Goal: Transaction & Acquisition: Purchase product/service

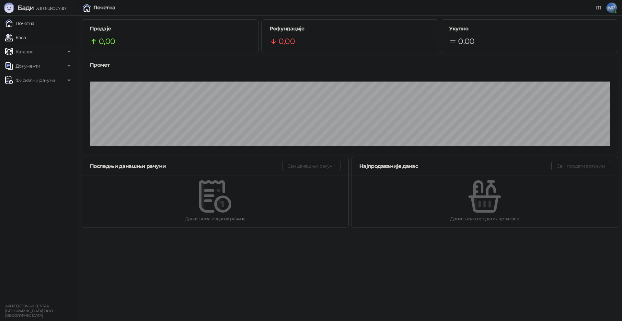
click at [26, 39] on link "Каса" at bounding box center [15, 37] width 20 height 13
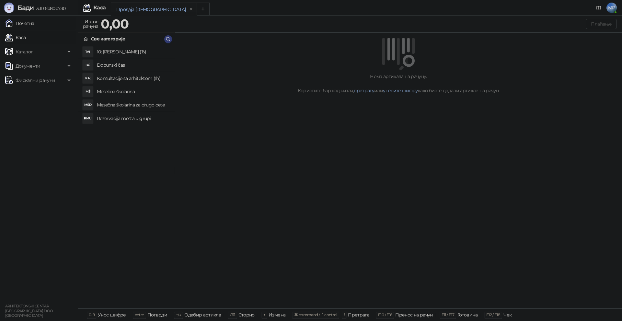
click at [31, 22] on link "Почетна" at bounding box center [19, 23] width 29 height 13
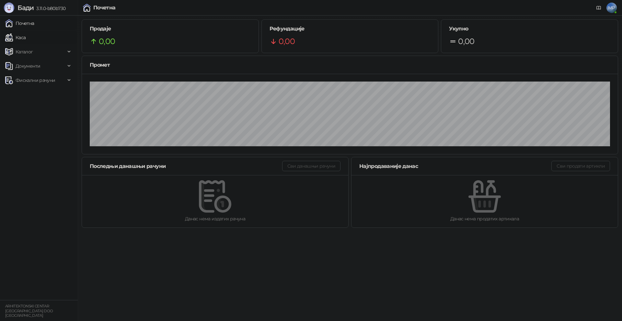
click at [26, 33] on link "Каса" at bounding box center [15, 37] width 20 height 13
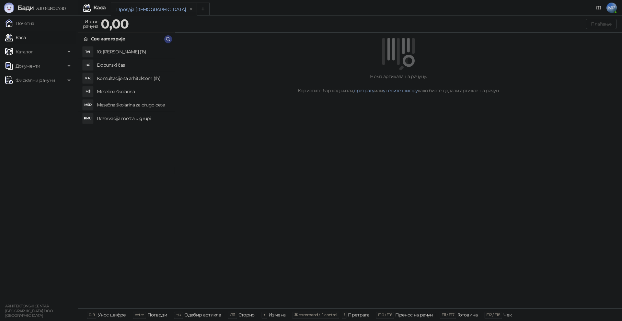
click at [114, 90] on h4 "Mesečna školarina" at bounding box center [133, 91] width 73 height 10
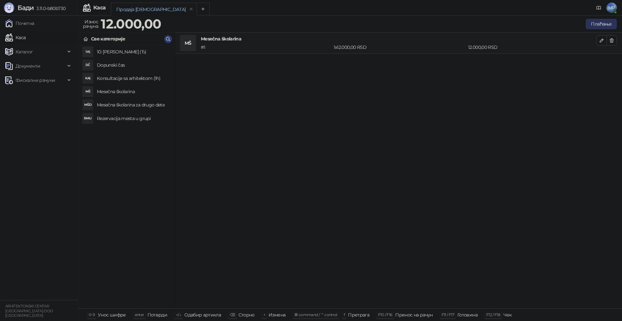
click at [597, 25] on button "Плаћање" at bounding box center [601, 24] width 31 height 10
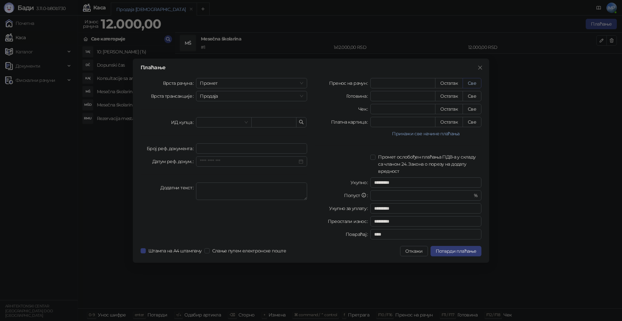
click at [475, 82] on button "Све" at bounding box center [472, 83] width 19 height 10
type input "*****"
type input "****"
drag, startPoint x: 253, startPoint y: 84, endPoint x: 242, endPoint y: 85, distance: 10.7
click at [253, 84] on span "Промет" at bounding box center [251, 83] width 103 height 10
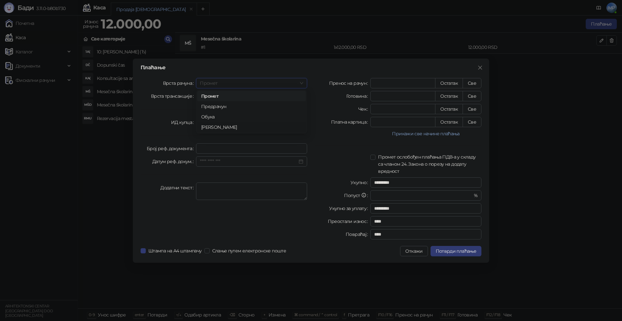
click at [214, 126] on div "[PERSON_NAME]" at bounding box center [251, 127] width 101 height 7
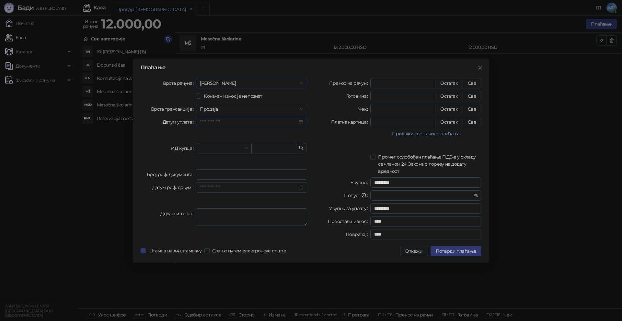
click at [218, 119] on input "Датум уплате" at bounding box center [249, 122] width 98 height 7
click at [267, 164] on div "6" at bounding box center [266, 162] width 8 height 8
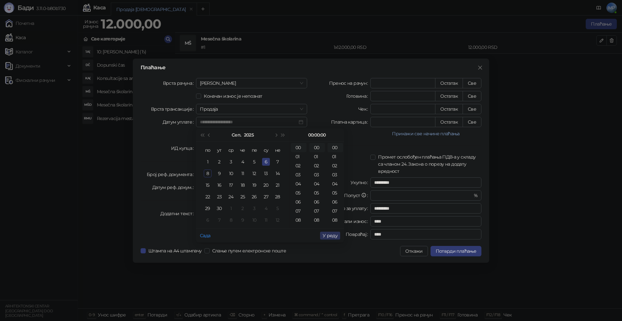
type input "**********"
click at [329, 240] on li "У реду" at bounding box center [330, 236] width 20 height 14
click at [327, 235] on span "У реду" at bounding box center [330, 236] width 15 height 6
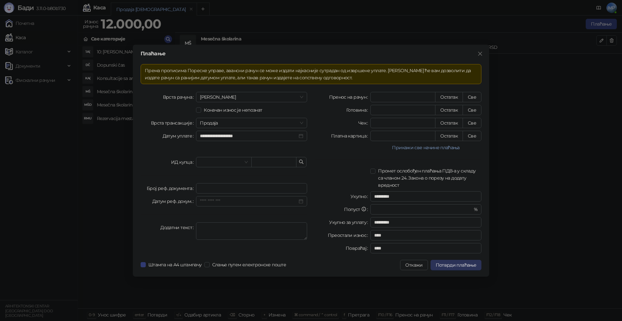
click at [456, 265] on span "Потврди плаћање" at bounding box center [456, 265] width 40 height 6
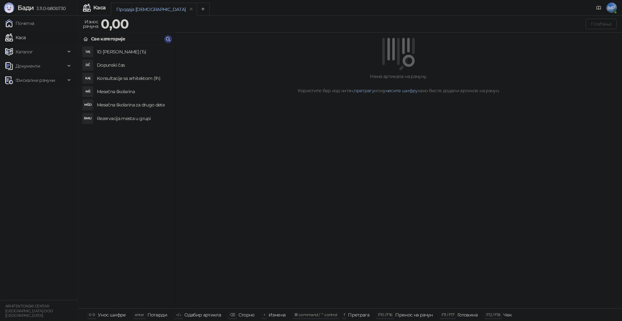
click at [24, 82] on span "Фискални рачуни" at bounding box center [36, 80] width 40 height 13
click at [31, 96] on link "Издати рачуни" at bounding box center [29, 94] width 43 height 13
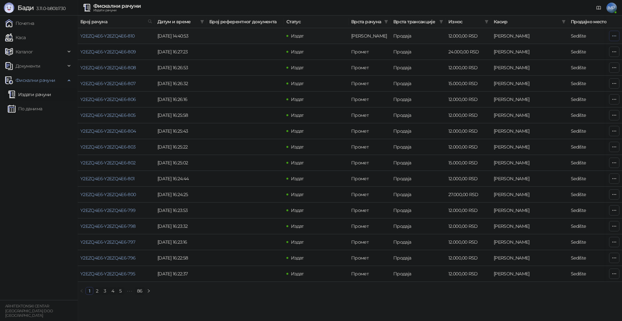
click at [616, 40] on button "button" at bounding box center [614, 36] width 10 height 10
click at [614, 36] on icon "button" at bounding box center [615, 36] width 4 height 0
click at [561, 89] on span "Затвори аванс" at bounding box center [571, 90] width 86 height 7
type input "**********"
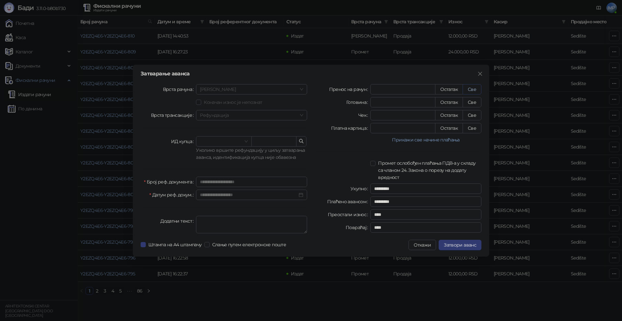
click at [474, 90] on button "Све" at bounding box center [472, 89] width 19 height 10
click at [467, 246] on span "Затвори аванс" at bounding box center [460, 245] width 32 height 6
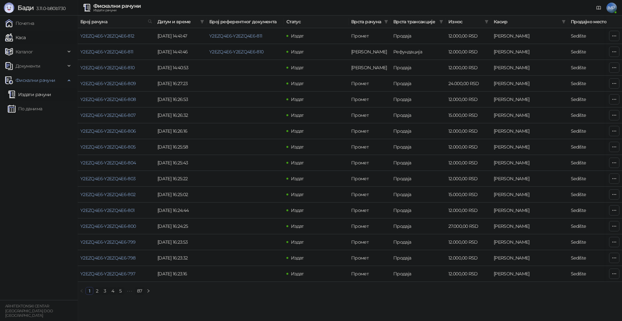
click at [24, 39] on link "Каса" at bounding box center [15, 37] width 20 height 13
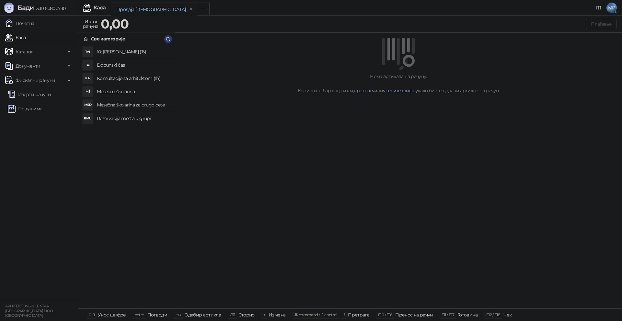
click at [126, 121] on h4 "Rezervacija mesta u grupi" at bounding box center [133, 118] width 73 height 10
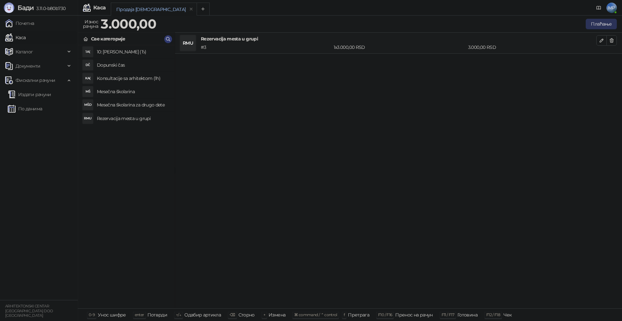
click at [596, 22] on button "Плаћање" at bounding box center [601, 24] width 31 height 10
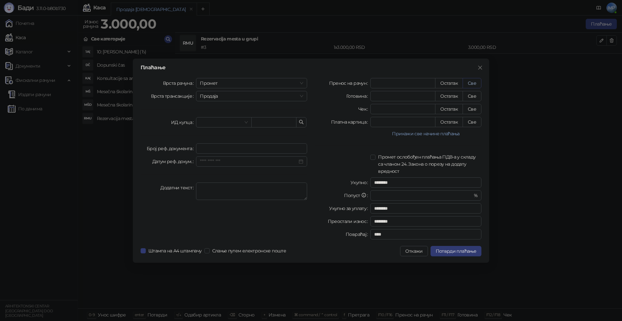
click at [478, 84] on button "Све" at bounding box center [472, 83] width 19 height 10
type input "****"
click at [251, 83] on span "Промет" at bounding box center [251, 83] width 103 height 10
click at [206, 126] on div "[PERSON_NAME]" at bounding box center [251, 127] width 101 height 7
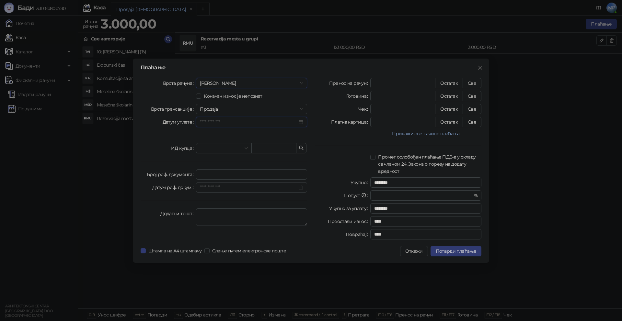
click at [253, 121] on input "Датум уплате" at bounding box center [249, 122] width 98 height 7
click at [268, 162] on div "6" at bounding box center [266, 162] width 8 height 8
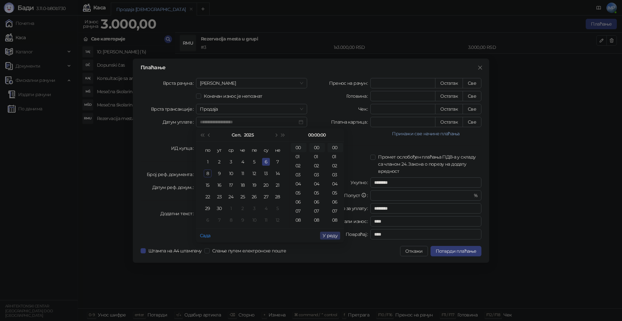
type input "**********"
click at [331, 234] on span "У реду" at bounding box center [330, 236] width 15 height 6
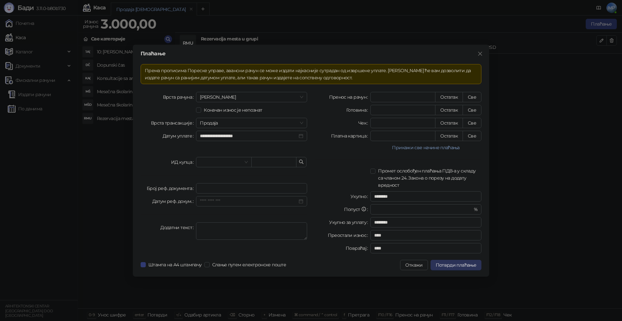
click at [461, 265] on span "Потврди плаћање" at bounding box center [456, 265] width 40 height 6
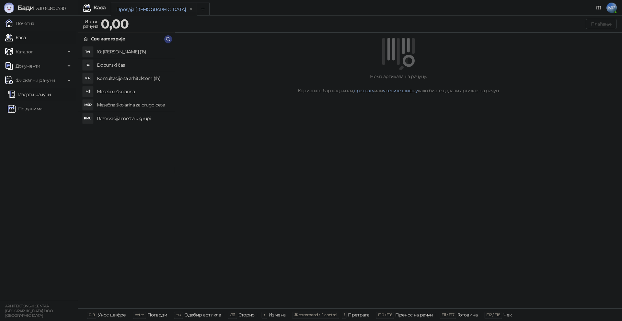
click at [44, 94] on link "Издати рачуни" at bounding box center [29, 94] width 43 height 13
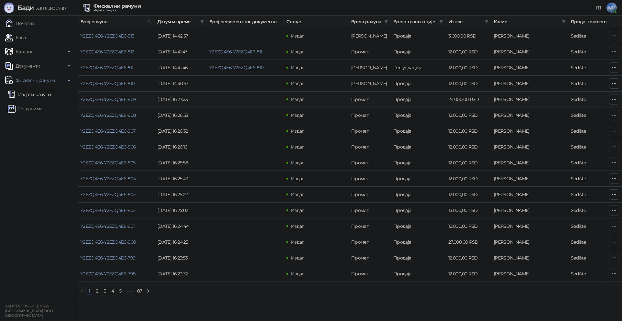
click at [45, 97] on link "Издати рачуни" at bounding box center [29, 94] width 43 height 13
click at [616, 36] on icon "button" at bounding box center [614, 35] width 5 height 5
click at [557, 89] on span "Затвори аванс" at bounding box center [571, 90] width 86 height 7
type input "**********"
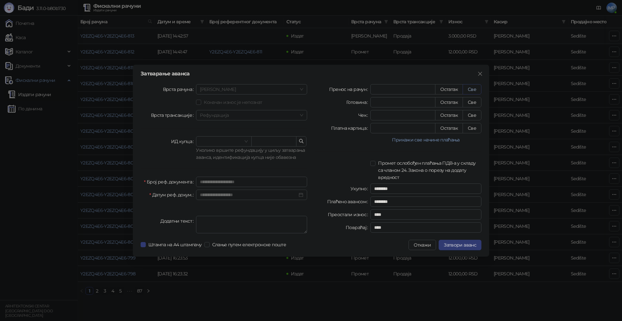
click at [471, 88] on button "Све" at bounding box center [472, 89] width 19 height 10
click at [463, 84] on button "Све" at bounding box center [472, 89] width 19 height 10
click at [472, 244] on span "Затвори аванс" at bounding box center [460, 245] width 32 height 6
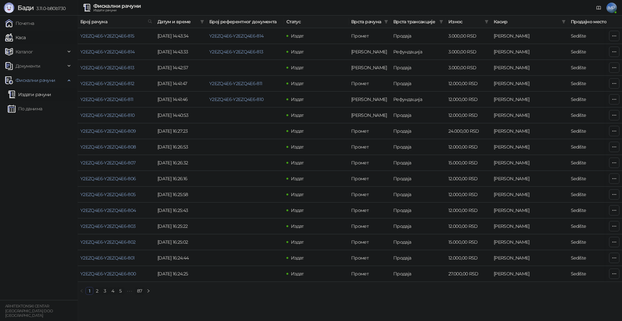
click at [21, 38] on link "Каса" at bounding box center [15, 37] width 20 height 13
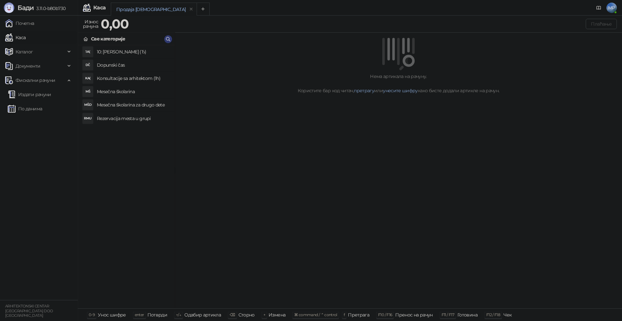
click at [125, 92] on h4 "Mesečna školarina" at bounding box center [133, 91] width 73 height 10
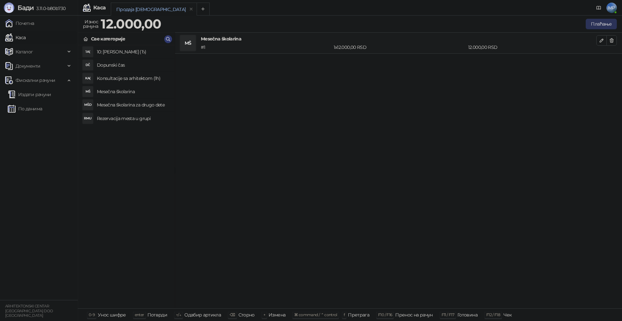
click at [603, 23] on button "Плаћање" at bounding box center [601, 24] width 31 height 10
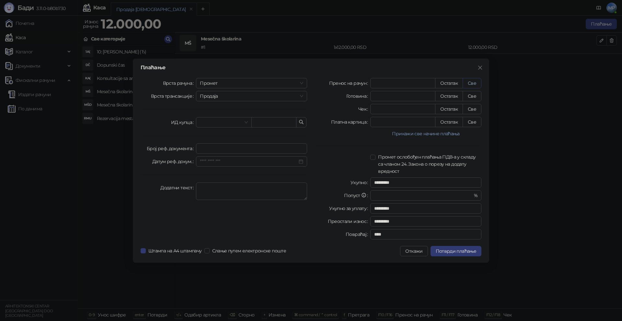
click at [476, 83] on button "Све" at bounding box center [472, 83] width 19 height 10
type input "*****"
type input "****"
click at [242, 83] on span "Промет" at bounding box center [251, 83] width 103 height 10
click at [221, 127] on div "[PERSON_NAME]" at bounding box center [251, 127] width 101 height 7
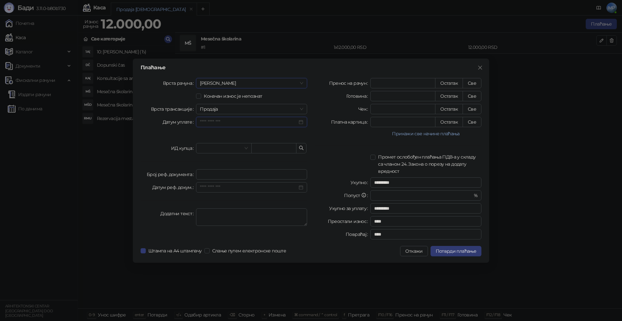
click at [244, 119] on input "Датум уплате" at bounding box center [249, 122] width 98 height 7
click at [267, 161] on div "6" at bounding box center [266, 162] width 8 height 8
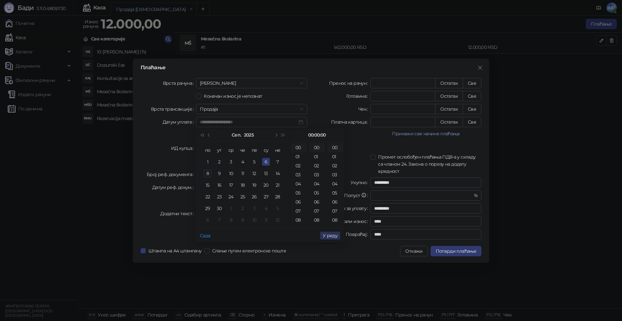
type input "**********"
click at [329, 234] on span "У реду" at bounding box center [330, 236] width 15 height 6
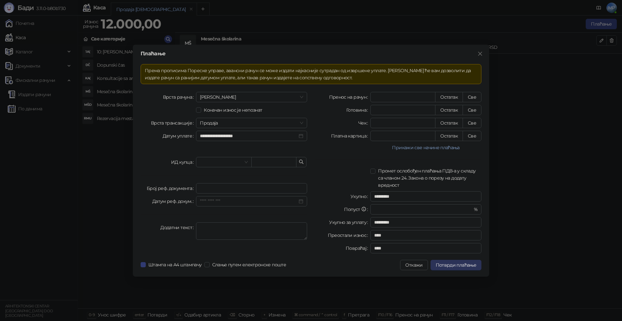
click at [472, 264] on span "Потврди плаћање" at bounding box center [456, 265] width 40 height 6
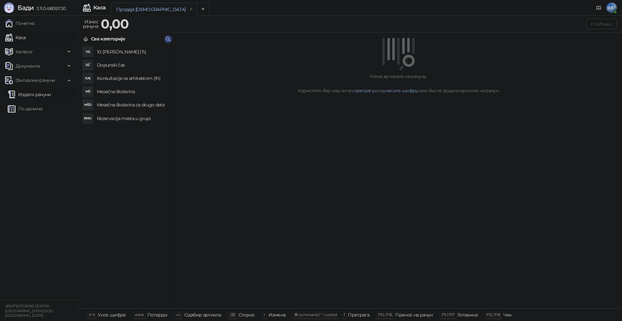
click at [35, 95] on link "Издати рачуни" at bounding box center [29, 94] width 43 height 13
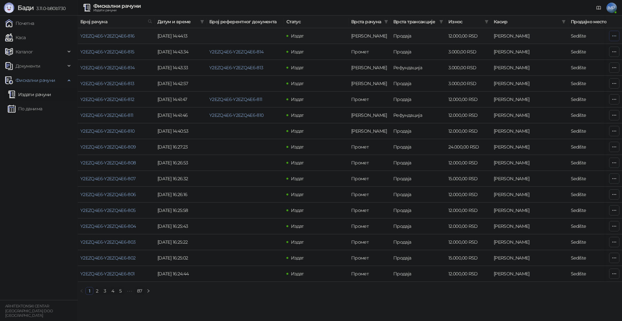
click at [612, 35] on icon "button" at bounding box center [614, 35] width 5 height 5
click at [546, 90] on span "Затвори аванс" at bounding box center [571, 90] width 86 height 7
type input "**********"
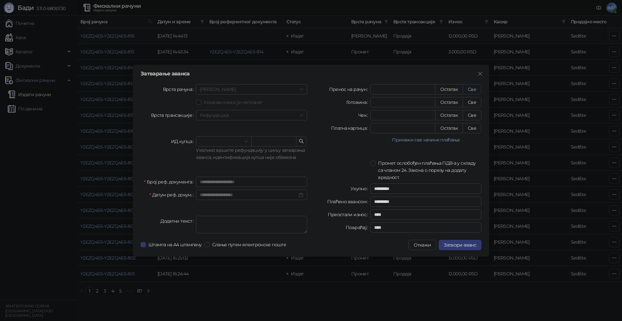
click at [473, 89] on button "Све" at bounding box center [472, 89] width 19 height 10
click at [467, 246] on span "Затвори аванс" at bounding box center [460, 245] width 32 height 6
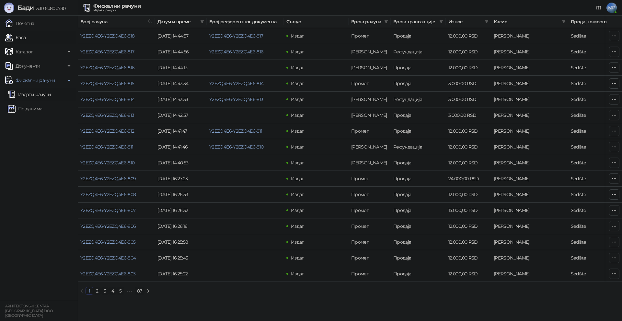
click at [24, 37] on link "Каса" at bounding box center [15, 37] width 20 height 13
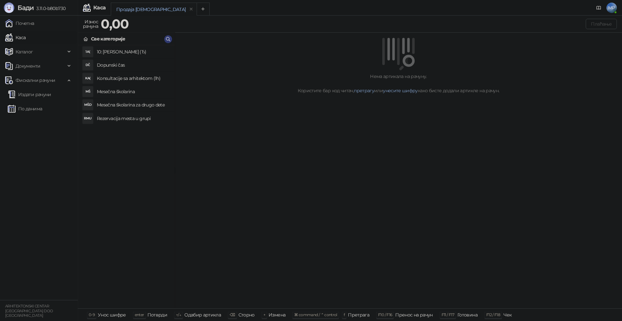
click at [129, 93] on h4 "Mesečna školarina" at bounding box center [133, 91] width 73 height 10
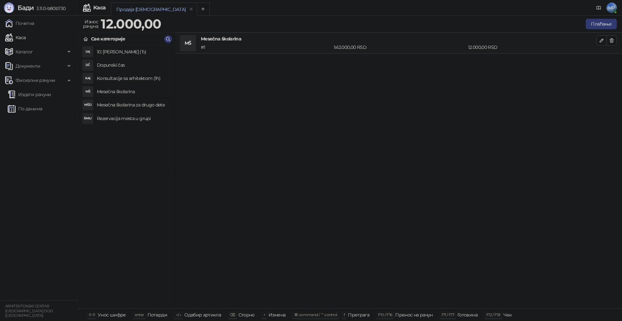
click at [136, 121] on h4 "Rezervacija mesta u grupi" at bounding box center [133, 118] width 73 height 10
click at [598, 24] on button "Плаћање" at bounding box center [601, 24] width 31 height 10
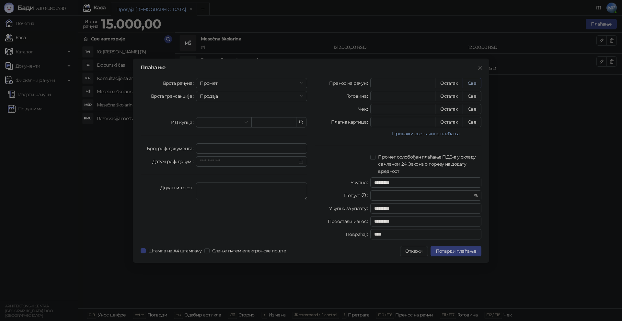
click at [475, 83] on button "Све" at bounding box center [472, 83] width 19 height 10
type input "*****"
type input "****"
click at [244, 84] on span "Промет" at bounding box center [251, 83] width 103 height 10
click at [215, 126] on div "[PERSON_NAME]" at bounding box center [251, 127] width 101 height 7
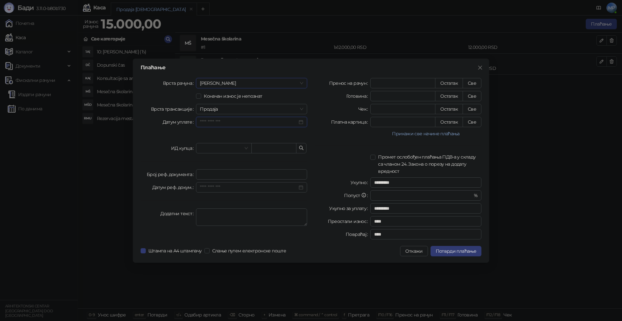
click at [220, 124] on input "Датум уплате" at bounding box center [249, 122] width 98 height 7
type input "**********"
click at [265, 162] on div "6" at bounding box center [266, 162] width 8 height 8
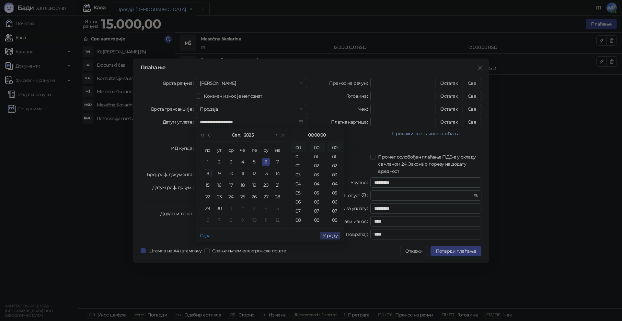
type input "**********"
click at [334, 234] on span "У реду" at bounding box center [330, 236] width 15 height 6
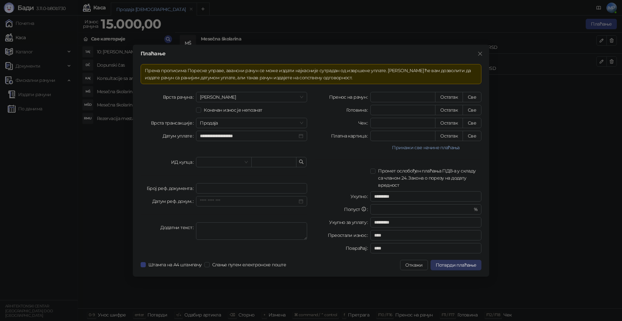
click at [467, 263] on span "Потврди плаћање" at bounding box center [456, 265] width 40 height 6
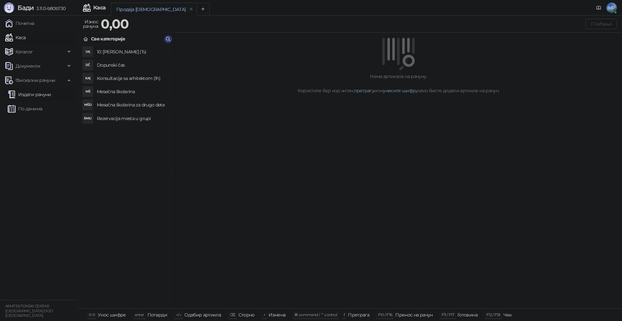
click at [41, 98] on link "Издати рачуни" at bounding box center [29, 94] width 43 height 13
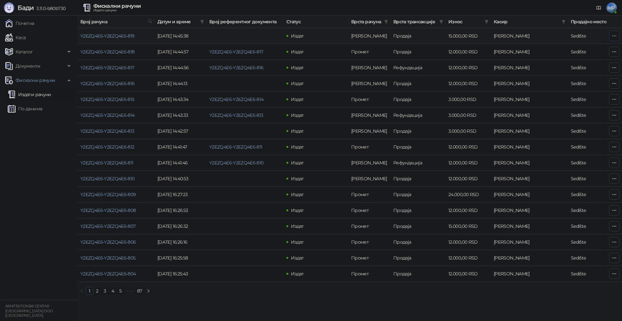
click at [617, 36] on button "button" at bounding box center [614, 36] width 10 height 10
click at [552, 90] on span "Затвори аванс" at bounding box center [571, 90] width 86 height 7
type input "**********"
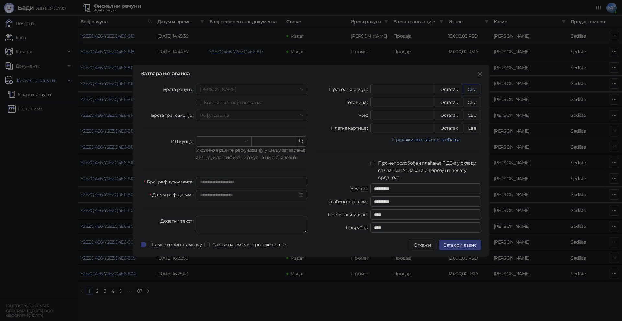
click at [469, 90] on button "Све" at bounding box center [472, 89] width 19 height 10
click at [456, 247] on span "Затвори аванс" at bounding box center [460, 245] width 32 height 6
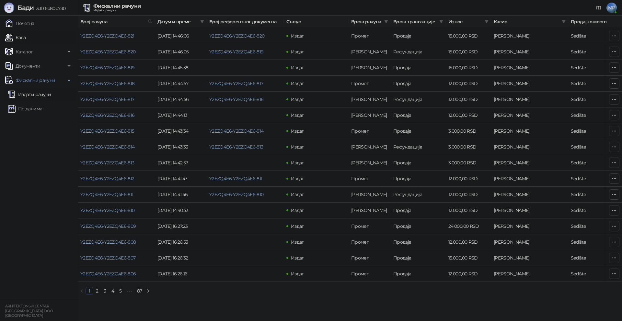
click at [26, 38] on link "Каса" at bounding box center [15, 37] width 20 height 13
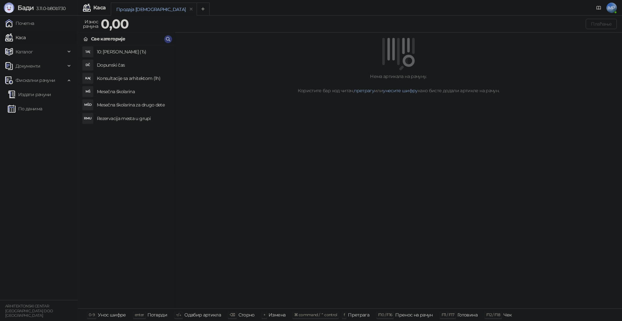
click at [126, 89] on h4 "Mesečna školarina" at bounding box center [133, 91] width 73 height 10
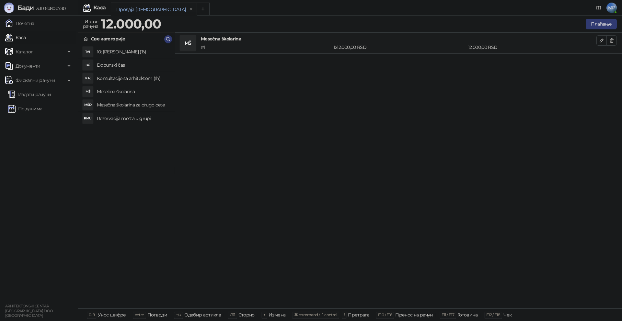
click at [130, 120] on h4 "Rezervacija mesta u grupi" at bounding box center [133, 118] width 73 height 10
click at [599, 24] on button "Плаћање" at bounding box center [601, 24] width 31 height 10
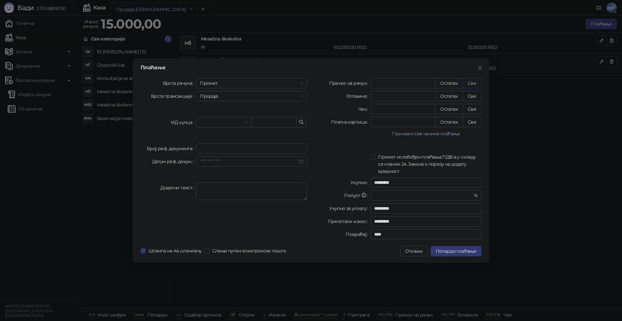
click at [473, 84] on button "Све" at bounding box center [472, 83] width 19 height 10
type input "*****"
type input "****"
click at [230, 86] on span "Промет" at bounding box center [251, 83] width 103 height 10
click at [215, 126] on div "[PERSON_NAME]" at bounding box center [251, 127] width 101 height 7
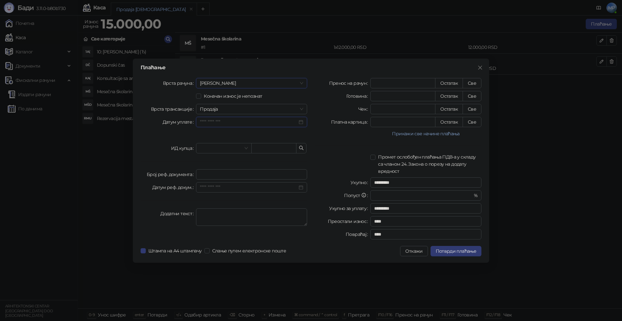
click at [225, 122] on input "Датум уплате" at bounding box center [249, 122] width 98 height 7
type input "**********"
click at [266, 164] on div "6" at bounding box center [266, 162] width 8 height 8
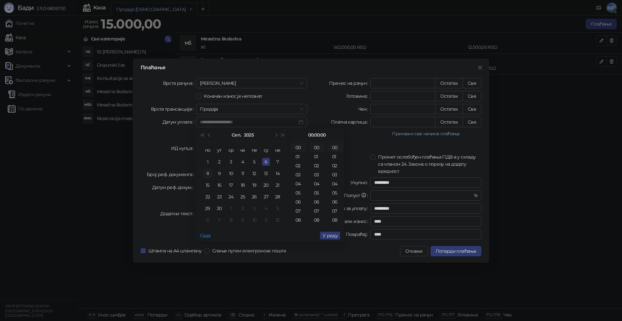
type input "**********"
click at [340, 236] on ul "Сада У реду" at bounding box center [270, 236] width 148 height 14
click at [335, 236] on span "У реду" at bounding box center [330, 236] width 15 height 6
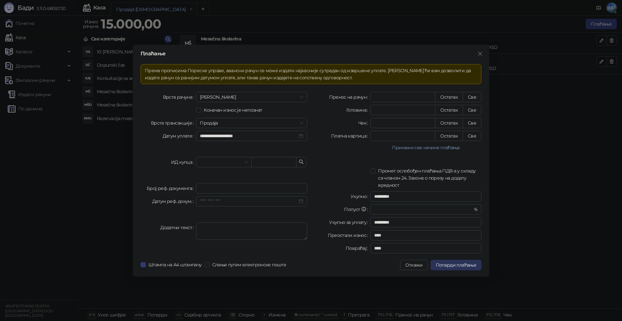
click at [469, 266] on span "Потврди плаћање" at bounding box center [456, 265] width 40 height 6
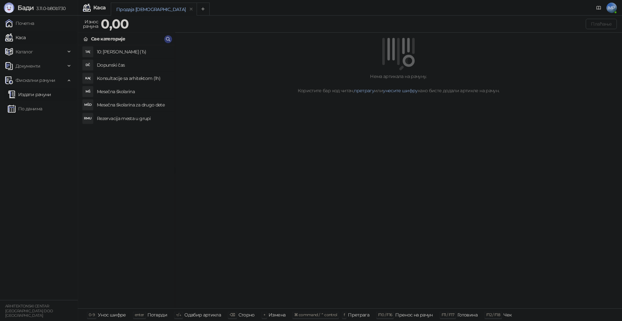
click at [36, 92] on link "Издати рачуни" at bounding box center [29, 94] width 43 height 13
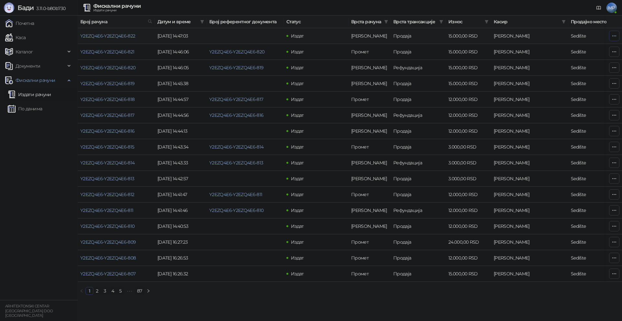
click at [615, 37] on icon "button" at bounding box center [614, 35] width 5 height 5
click at [559, 88] on span "Затвори аванс" at bounding box center [571, 90] width 86 height 7
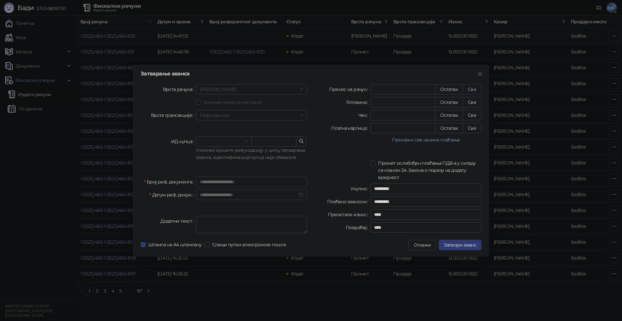
click at [472, 89] on button "Све" at bounding box center [472, 89] width 19 height 10
click at [469, 241] on button "Затвори аванс" at bounding box center [460, 245] width 43 height 10
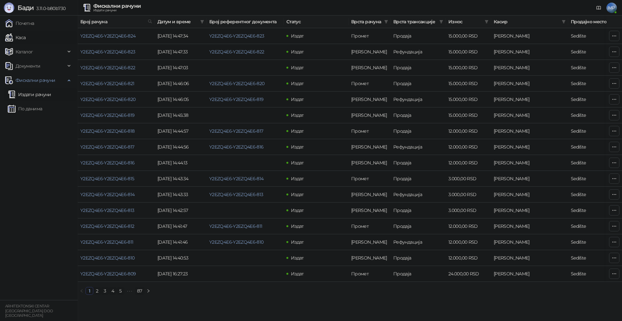
click at [21, 39] on link "Каса" at bounding box center [15, 37] width 20 height 13
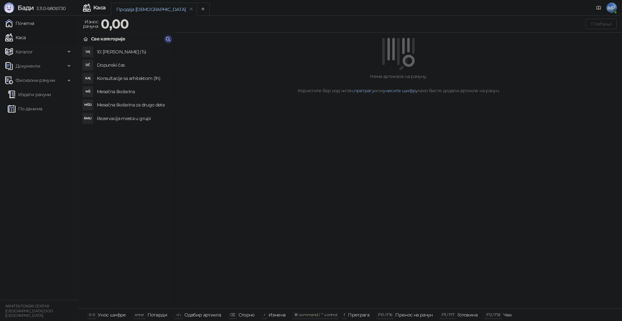
click at [34, 21] on link "Почетна" at bounding box center [19, 23] width 29 height 13
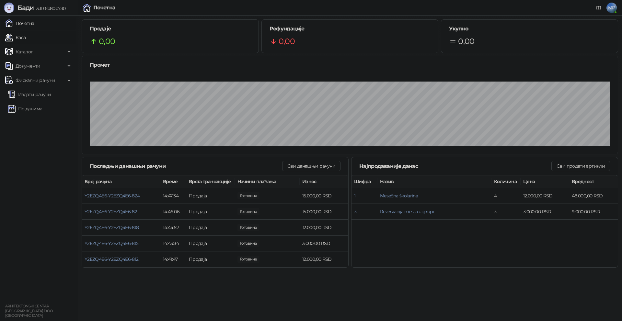
click at [26, 36] on link "Каса" at bounding box center [15, 37] width 20 height 13
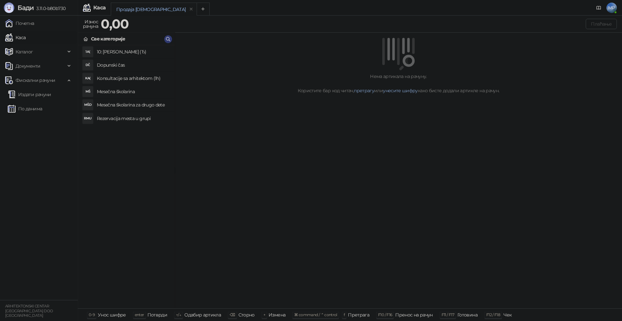
click at [136, 88] on h4 "Mesečna školarina" at bounding box center [133, 91] width 73 height 10
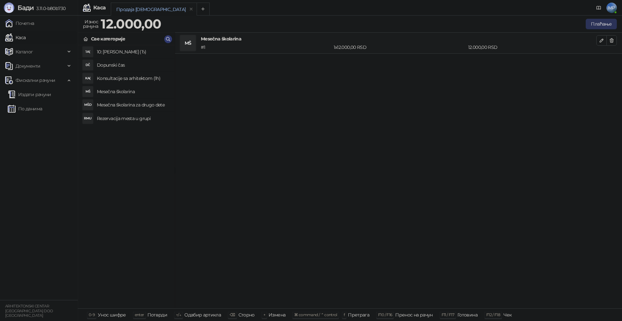
click at [594, 26] on button "Плаћање" at bounding box center [601, 24] width 31 height 10
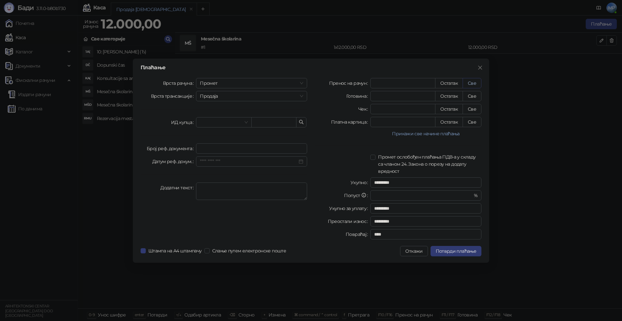
click at [474, 81] on button "Све" at bounding box center [472, 83] width 19 height 10
type input "*****"
type input "****"
click at [214, 85] on span "Промет" at bounding box center [251, 83] width 103 height 10
click at [221, 124] on div "[PERSON_NAME]" at bounding box center [251, 127] width 101 height 7
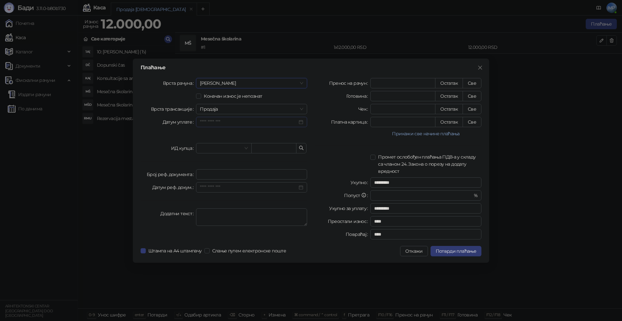
click at [258, 126] on div at bounding box center [251, 122] width 111 height 10
click at [267, 164] on div "6" at bounding box center [266, 162] width 8 height 8
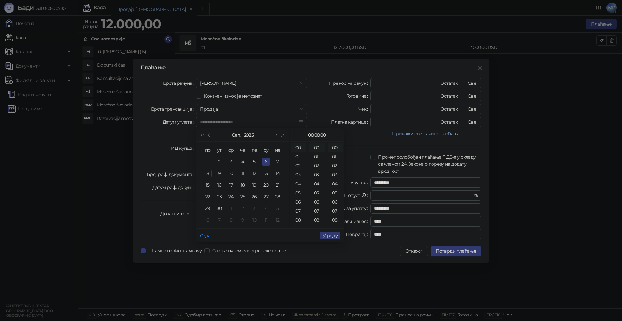
type input "**********"
click at [331, 235] on span "У реду" at bounding box center [330, 236] width 15 height 6
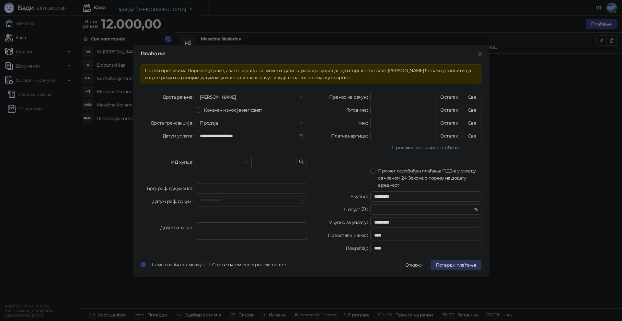
click at [466, 263] on span "Потврди плаћање" at bounding box center [456, 265] width 40 height 6
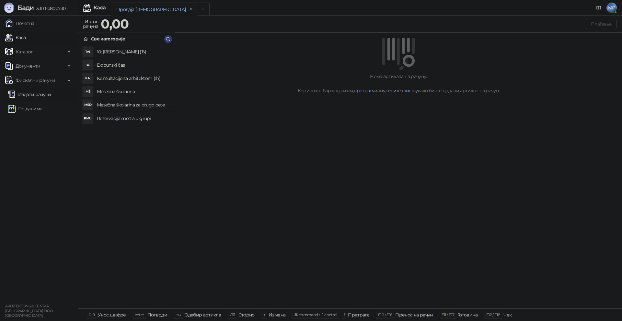
click at [35, 94] on link "Издати рачуни" at bounding box center [29, 94] width 43 height 13
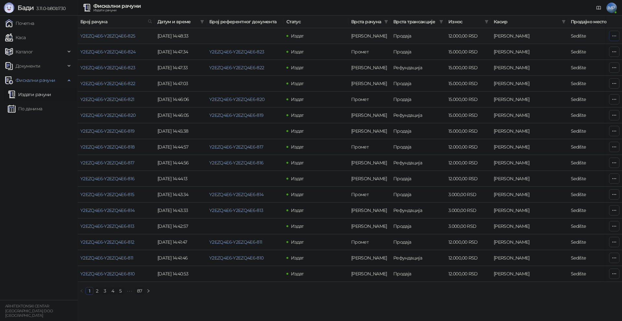
click at [612, 36] on icon "button" at bounding box center [614, 35] width 5 height 5
click at [556, 87] on span "Затвори аванс" at bounding box center [571, 90] width 86 height 7
type input "**********"
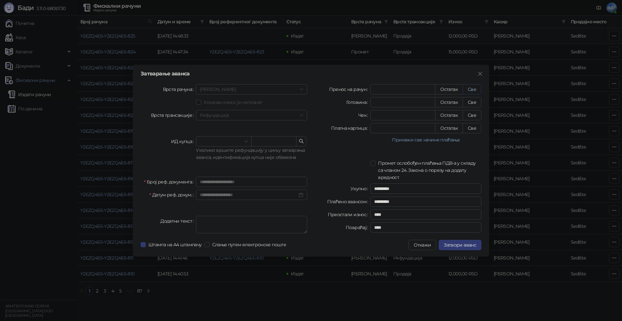
click at [468, 88] on button "Све" at bounding box center [472, 89] width 19 height 10
click at [457, 246] on span "Затвори аванс" at bounding box center [460, 245] width 32 height 6
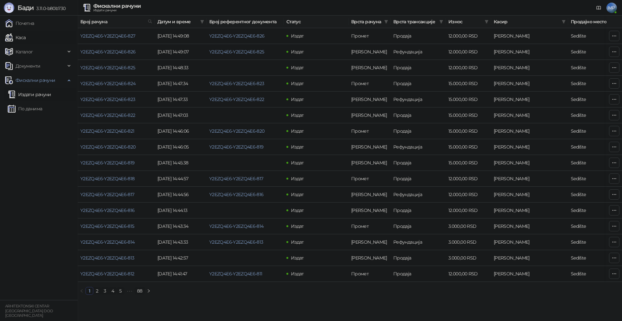
click at [26, 37] on link "Каса" at bounding box center [15, 37] width 20 height 13
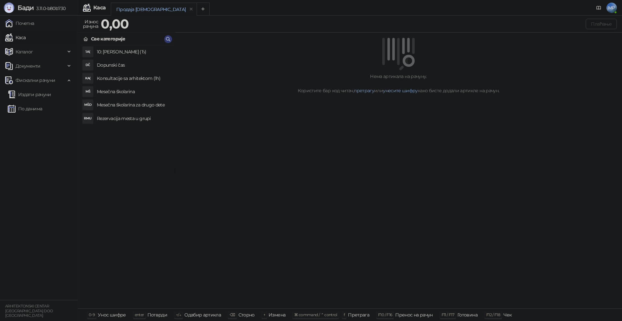
click at [133, 92] on h4 "Mesečna školarina" at bounding box center [133, 91] width 73 height 10
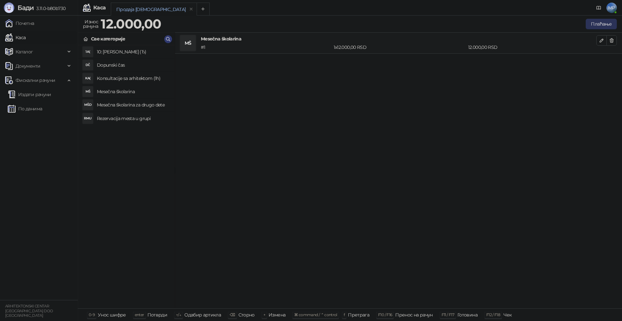
click at [597, 25] on button "Плаћање" at bounding box center [601, 24] width 31 height 10
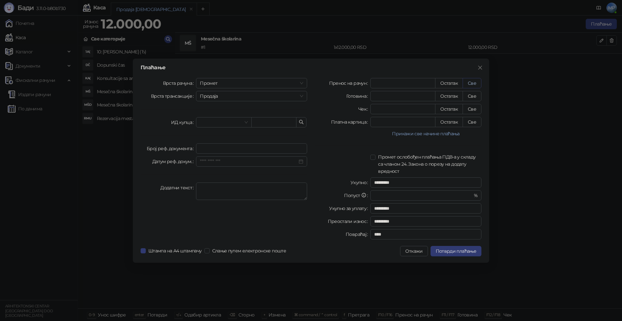
click at [472, 83] on button "Све" at bounding box center [472, 83] width 19 height 10
type input "*****"
type input "****"
click at [238, 85] on span "Промет" at bounding box center [251, 83] width 103 height 10
click at [216, 128] on div "[PERSON_NAME]" at bounding box center [251, 127] width 101 height 7
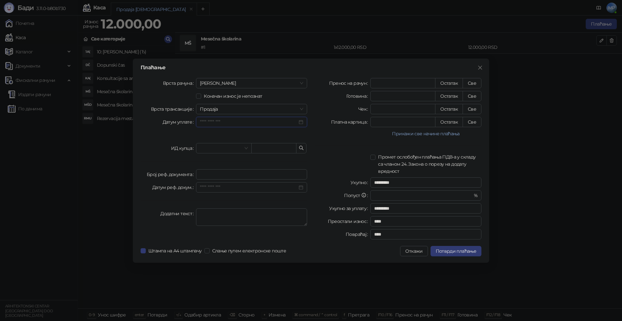
click at [240, 122] on input "Датум уплате" at bounding box center [249, 122] width 98 height 7
type input "**********"
click at [266, 160] on div "6" at bounding box center [266, 162] width 8 height 8
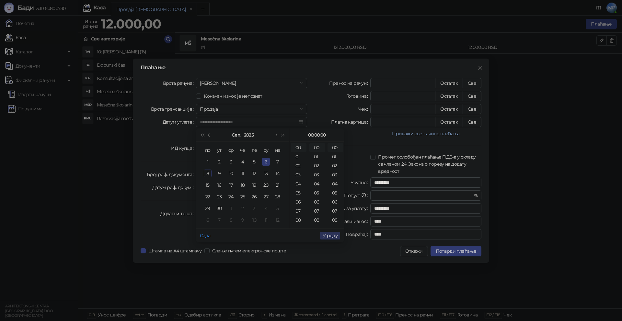
type input "**********"
click at [330, 237] on span "У реду" at bounding box center [330, 236] width 15 height 6
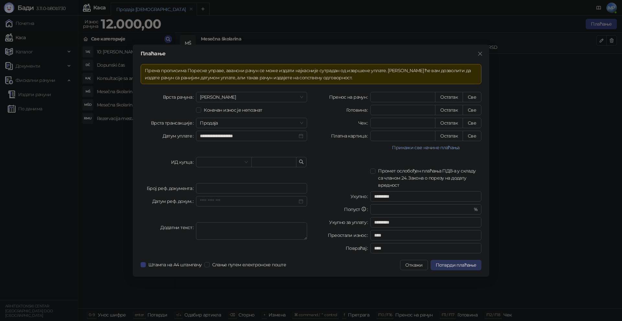
click at [470, 263] on span "Потврди плаћање" at bounding box center [456, 265] width 40 height 6
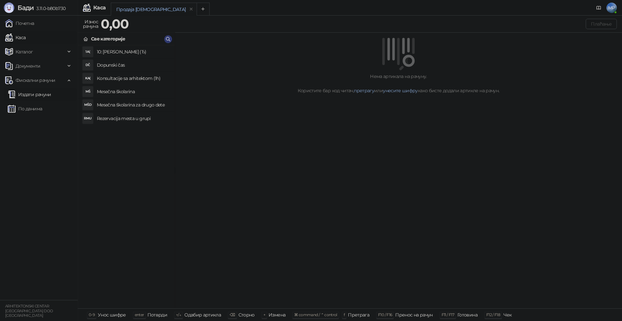
click at [37, 96] on link "Издати рачуни" at bounding box center [29, 94] width 43 height 13
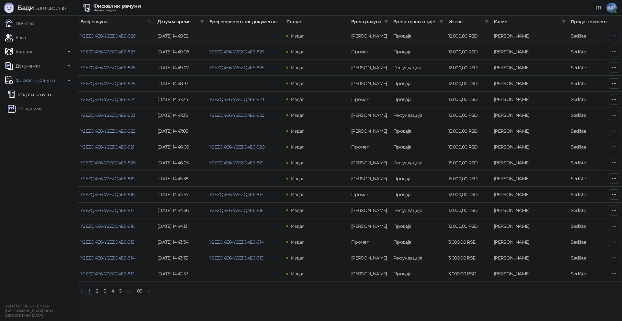
click at [616, 37] on icon "button" at bounding box center [614, 35] width 5 height 5
click at [556, 91] on span "Затвори аванс" at bounding box center [571, 90] width 86 height 7
type input "**********"
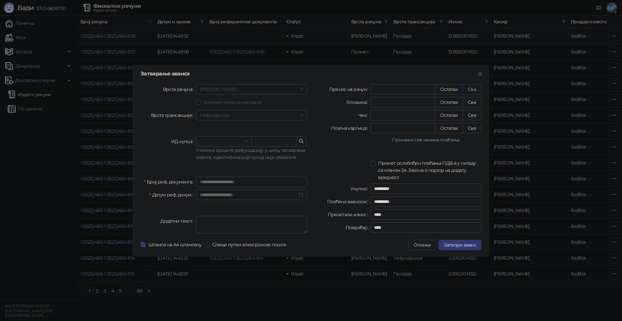
click at [470, 93] on button "Све" at bounding box center [472, 89] width 19 height 10
click at [468, 244] on span "Затвори аванс" at bounding box center [460, 245] width 32 height 6
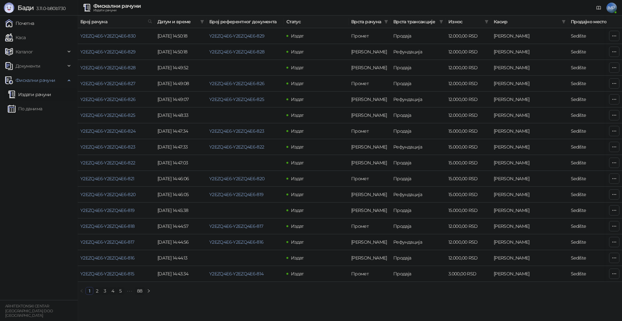
click at [29, 24] on link "Почетна" at bounding box center [19, 23] width 29 height 13
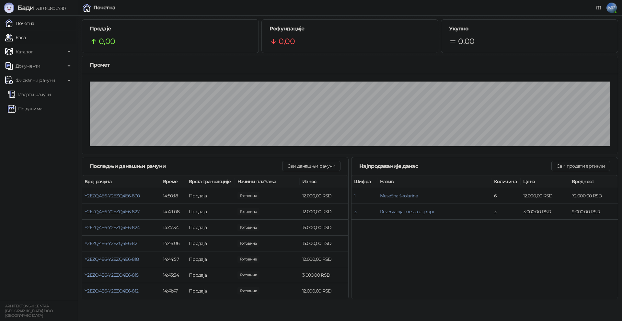
click at [25, 35] on link "Каса" at bounding box center [15, 37] width 20 height 13
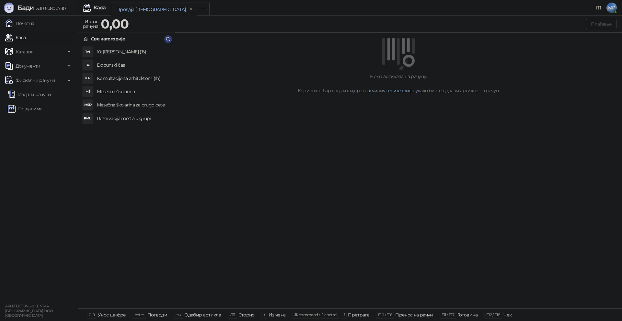
click at [132, 89] on h4 "Mesečna školarina" at bounding box center [133, 91] width 73 height 10
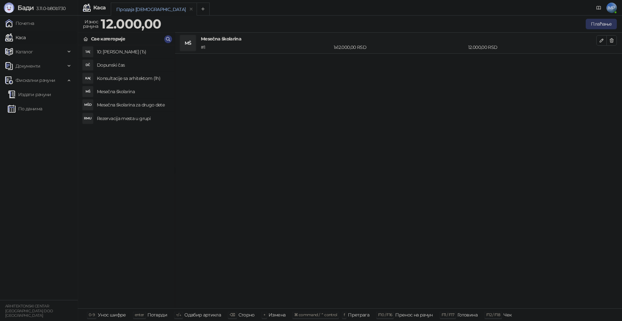
click at [599, 20] on button "Плаћање" at bounding box center [601, 24] width 31 height 10
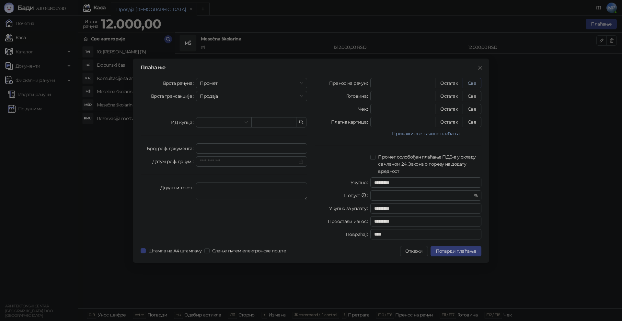
click at [477, 83] on button "Све" at bounding box center [472, 83] width 19 height 10
type input "*****"
type input "****"
click at [454, 250] on span "Потврди плаћање" at bounding box center [456, 251] width 40 height 6
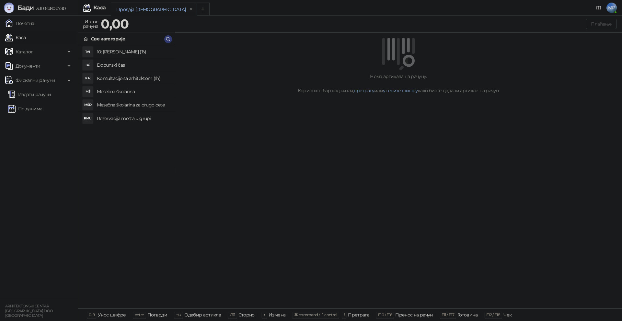
click at [136, 93] on h4 "Mesečna školarina" at bounding box center [133, 91] width 73 height 10
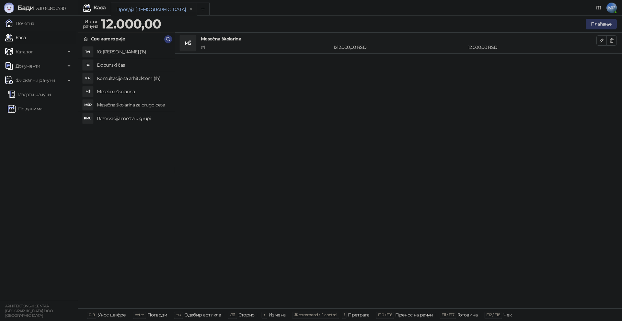
click at [607, 24] on button "Плаћање" at bounding box center [601, 24] width 31 height 10
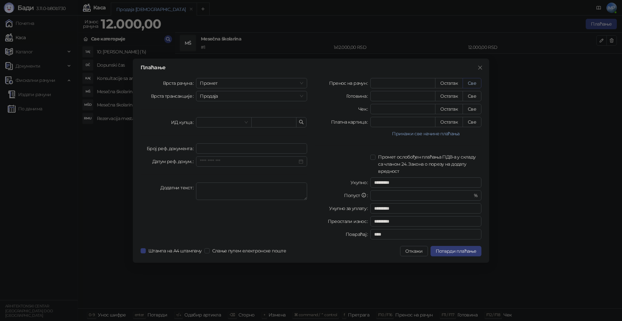
click at [476, 83] on button "Све" at bounding box center [472, 83] width 19 height 10
type input "*****"
type input "****"
click at [454, 252] on span "Потврди плаћање" at bounding box center [456, 251] width 40 height 6
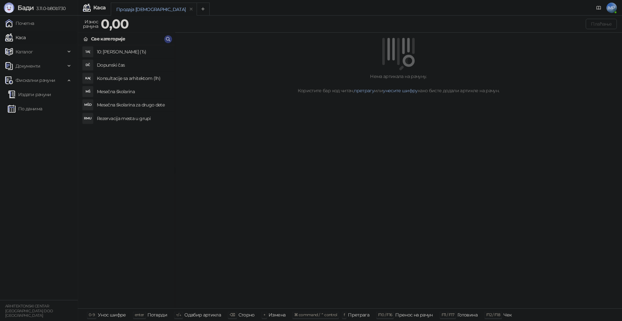
click at [140, 95] on h4 "Mesečna školarina" at bounding box center [133, 91] width 73 height 10
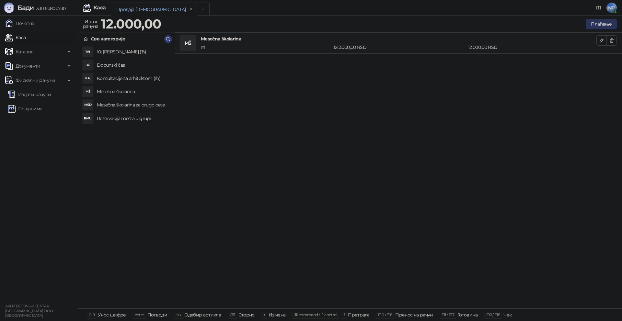
click at [604, 23] on button "Плаћање" at bounding box center [601, 24] width 31 height 10
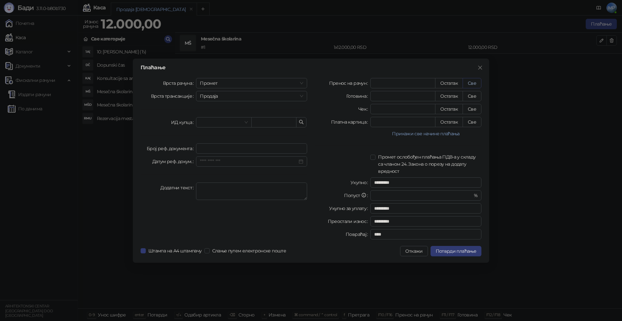
click at [474, 84] on button "Све" at bounding box center [472, 83] width 19 height 10
type input "*****"
type input "****"
click at [452, 252] on span "Потврди плаћање" at bounding box center [456, 251] width 40 height 6
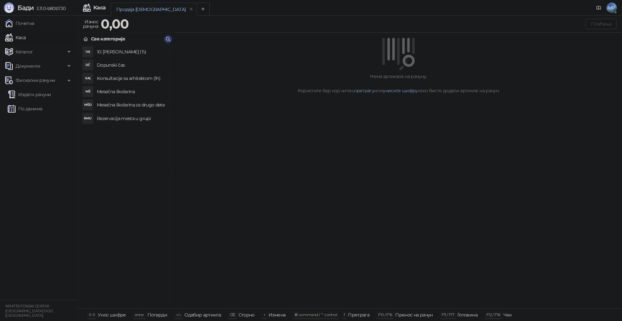
click at [135, 96] on h4 "Mesečna školarina" at bounding box center [133, 91] width 73 height 10
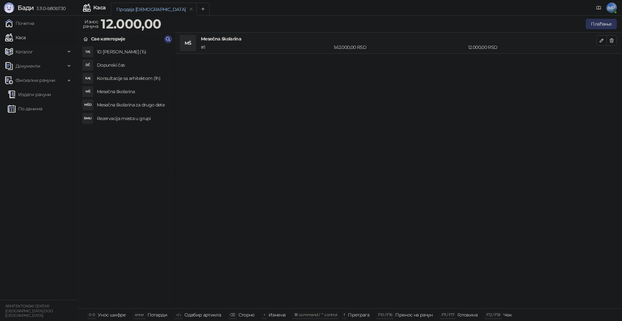
click at [608, 25] on button "Плаћање" at bounding box center [601, 24] width 31 height 10
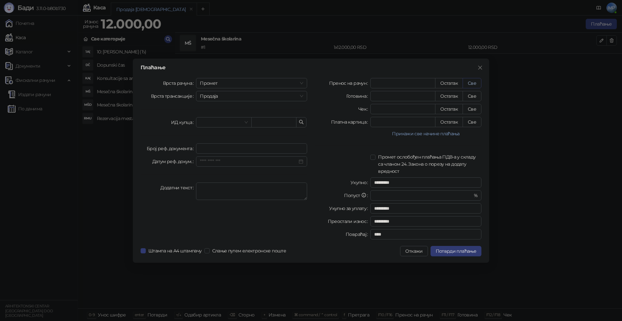
click at [467, 85] on button "Све" at bounding box center [472, 83] width 19 height 10
click at [458, 250] on span "Потврди плаћање" at bounding box center [456, 251] width 40 height 6
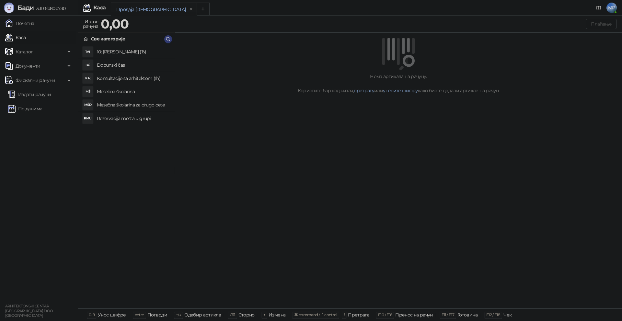
click at [127, 89] on h4 "Mesečna školarina" at bounding box center [133, 91] width 73 height 10
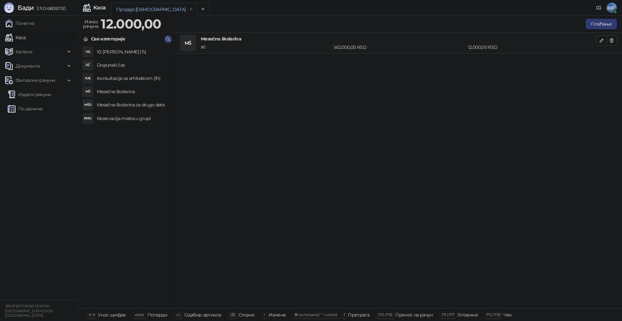
click at [131, 102] on h4 "Mesečna školarina za drugo dete" at bounding box center [133, 105] width 73 height 10
click at [599, 23] on button "Плаћање" at bounding box center [601, 24] width 31 height 10
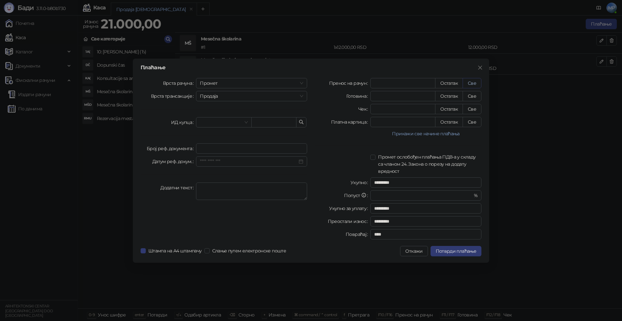
click at [470, 83] on button "Све" at bounding box center [472, 83] width 19 height 10
click at [456, 252] on span "Потврди плаћање" at bounding box center [456, 251] width 40 height 6
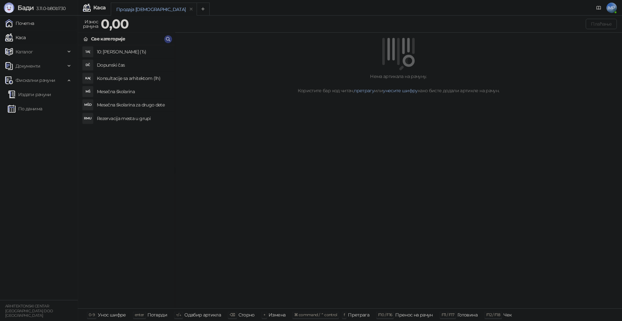
click at [26, 26] on link "Почетна" at bounding box center [19, 23] width 29 height 13
